Goal: Check status: Check status

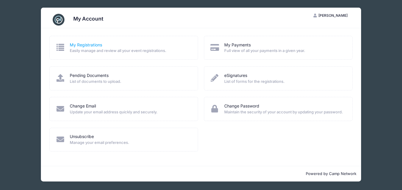
click at [74, 46] on link "My Registrations" at bounding box center [86, 45] width 32 height 6
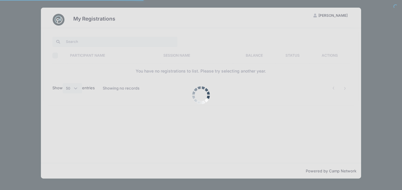
select select "50"
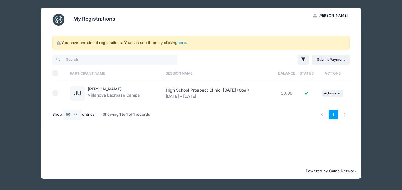
click at [80, 93] on div "JU" at bounding box center [77, 93] width 15 height 15
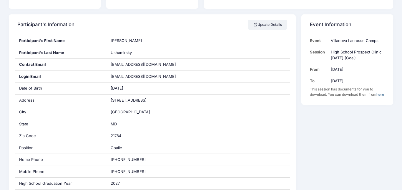
scroll to position [89, 0]
click at [344, 43] on td "Villanova Lacrosse Camps" at bounding box center [356, 39] width 57 height 11
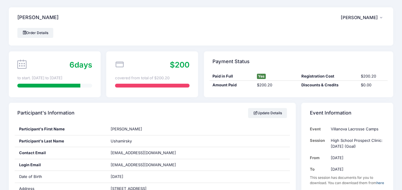
scroll to position [1, 0]
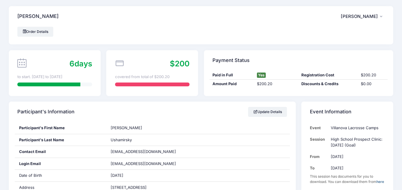
click at [358, 17] on span "[PERSON_NAME]" at bounding box center [359, 16] width 37 height 5
click at [222, 31] on div "Order Details" at bounding box center [200, 32] width 367 height 10
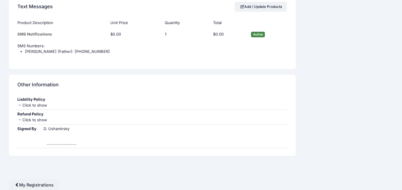
scroll to position [538, 0]
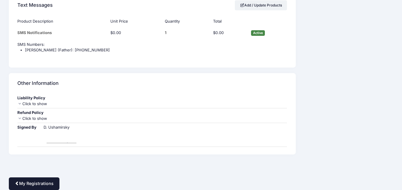
click at [39, 185] on link "My Registrations" at bounding box center [34, 184] width 51 height 13
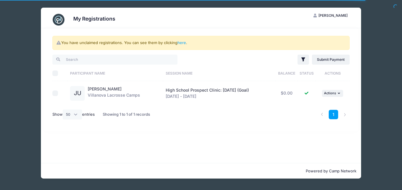
select select "50"
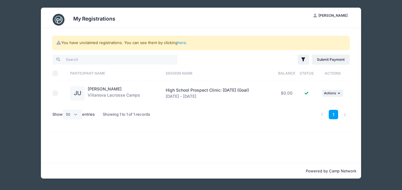
click at [369, 139] on div "My Registrations DU Dmitry Ushamirsky My Account Logout You have unclaimed regi…" at bounding box center [201, 93] width 384 height 186
